Goal: Find specific page/section

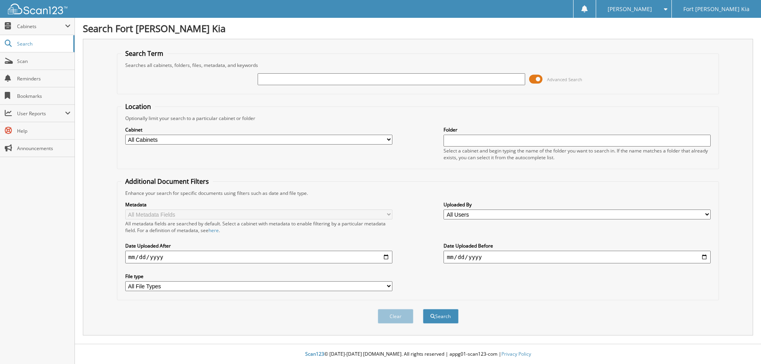
click at [408, 75] on input "text" at bounding box center [391, 79] width 267 height 12
type input "P5123005P"
click at [423, 309] on button "Search" at bounding box center [441, 316] width 36 height 15
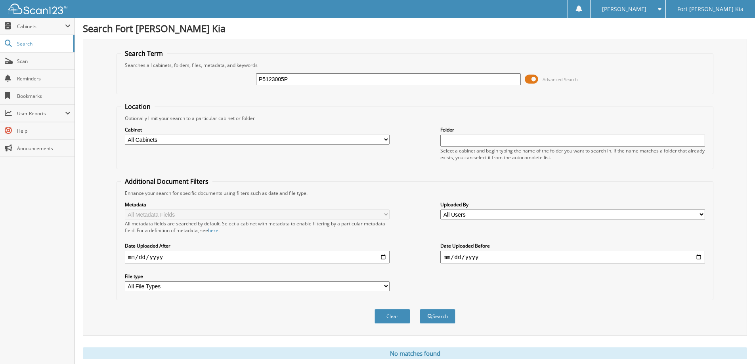
click at [531, 81] on span at bounding box center [531, 79] width 13 height 12
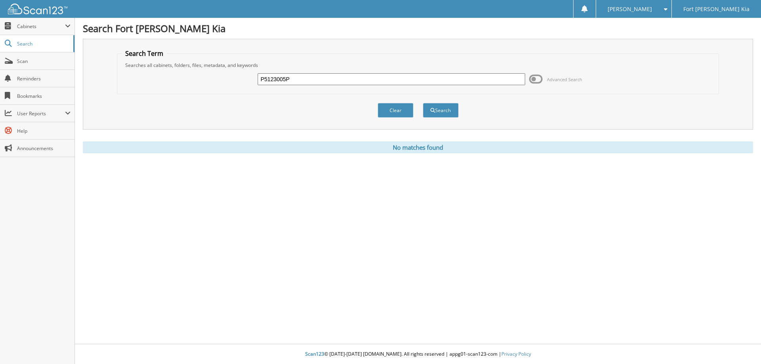
click at [259, 78] on input "P5123005P" at bounding box center [391, 79] width 267 height 12
click at [423, 103] on button "Search" at bounding box center [441, 110] width 36 height 15
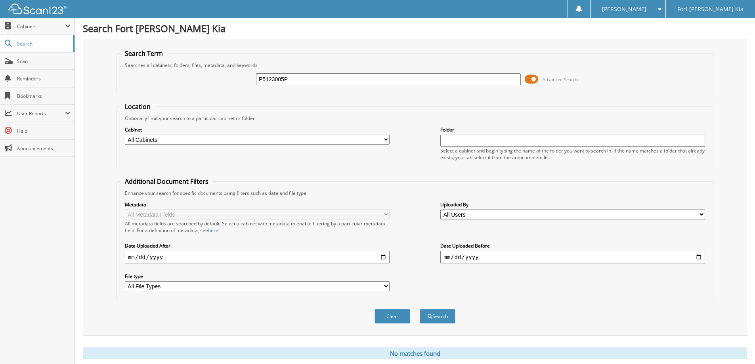
click at [533, 83] on span at bounding box center [531, 79] width 13 height 12
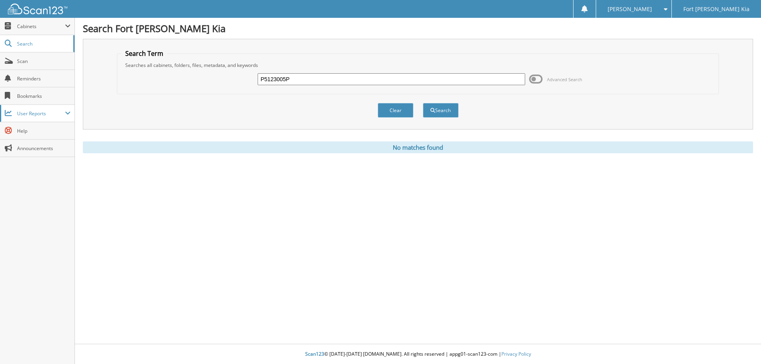
click at [46, 107] on span "User Reports" at bounding box center [37, 113] width 75 height 17
click at [28, 132] on span "My Recent Activity" at bounding box center [41, 130] width 58 height 7
